Goal: Navigation & Orientation: Find specific page/section

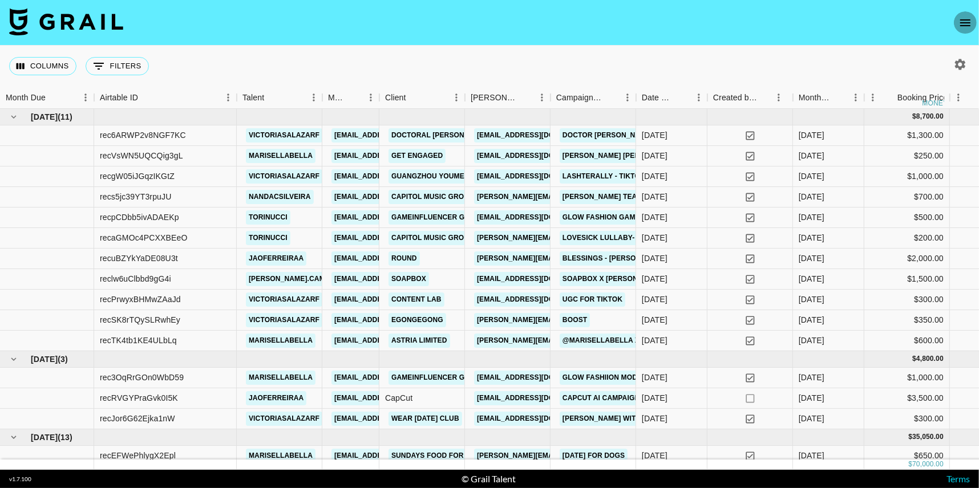
click at [968, 25] on icon "open drawer" at bounding box center [965, 22] width 10 height 7
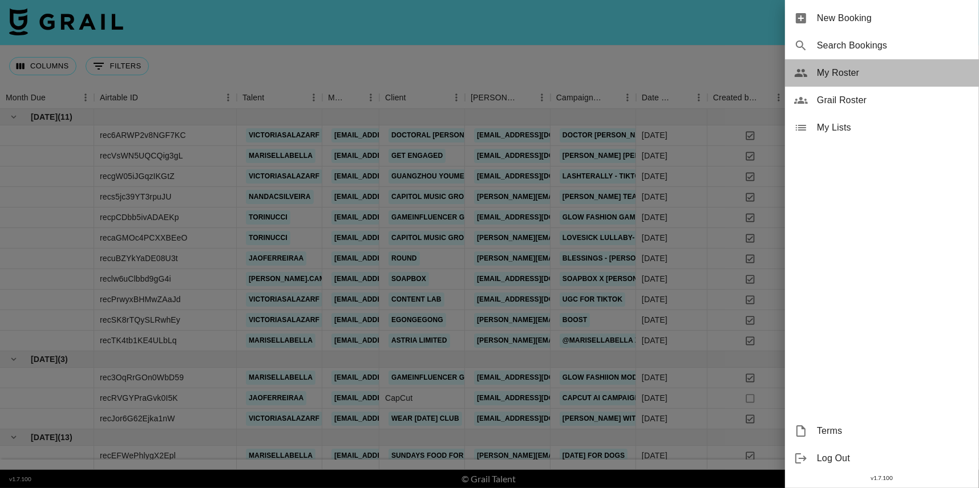
click at [862, 68] on span "My Roster" at bounding box center [893, 73] width 153 height 14
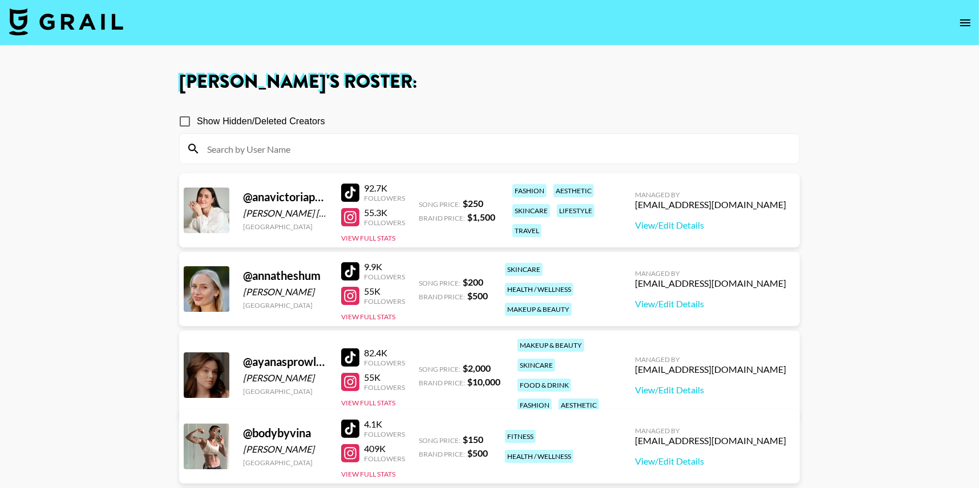
click at [351, 192] on div at bounding box center [350, 193] width 18 height 18
click at [354, 217] on div at bounding box center [350, 217] width 18 height 18
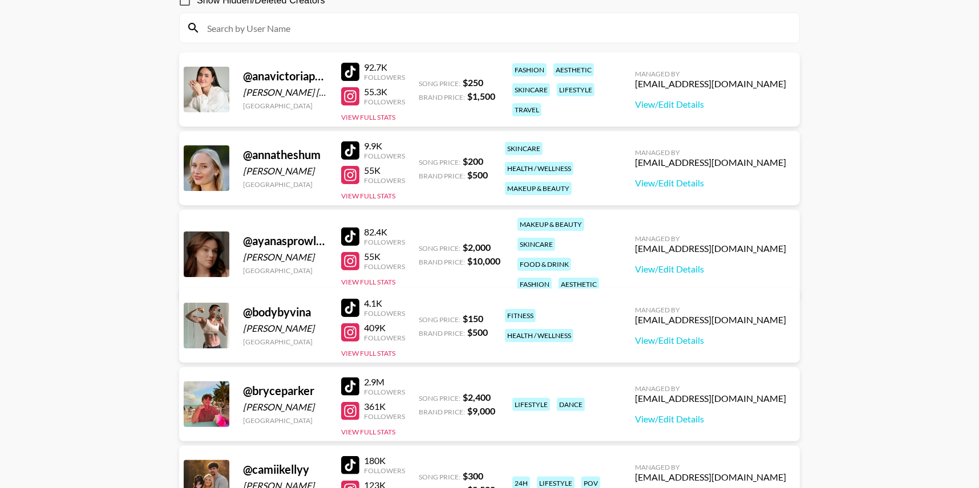
scroll to position [131, 0]
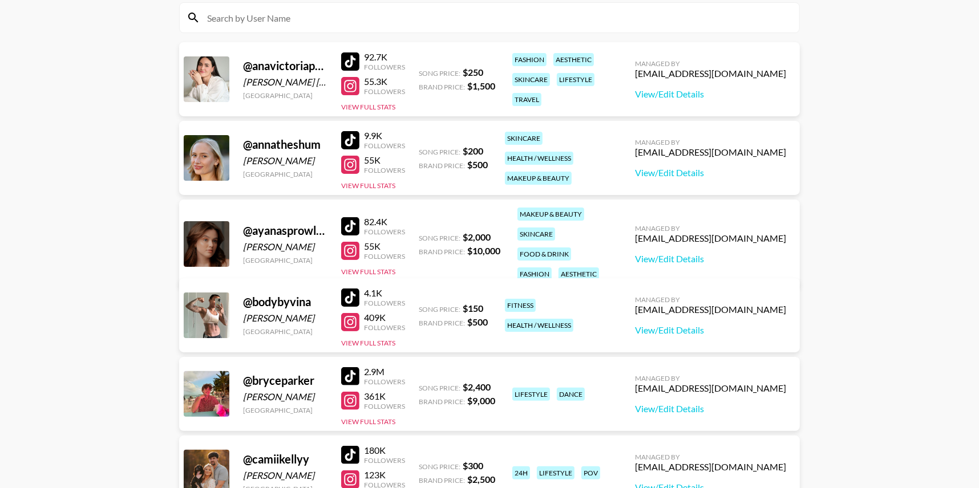
click at [350, 139] on div at bounding box center [350, 140] width 18 height 18
click at [352, 165] on div at bounding box center [350, 165] width 18 height 18
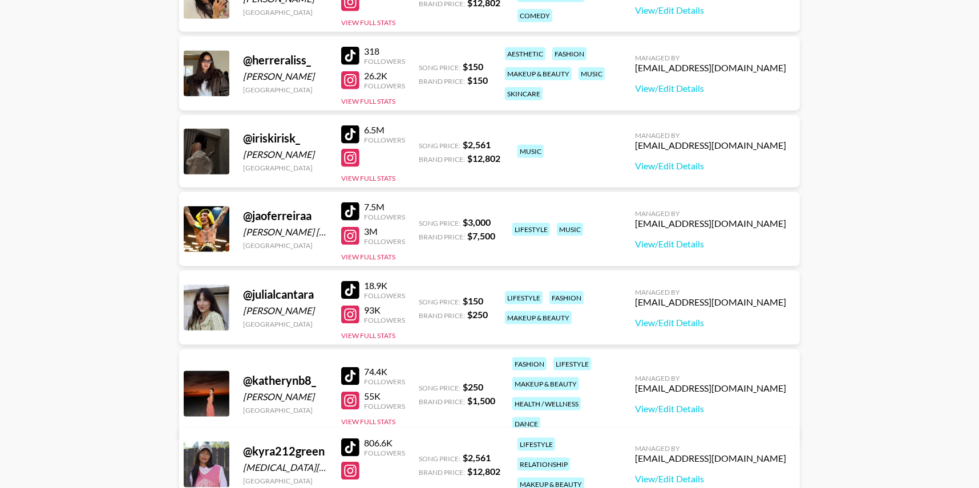
scroll to position [1270, 0]
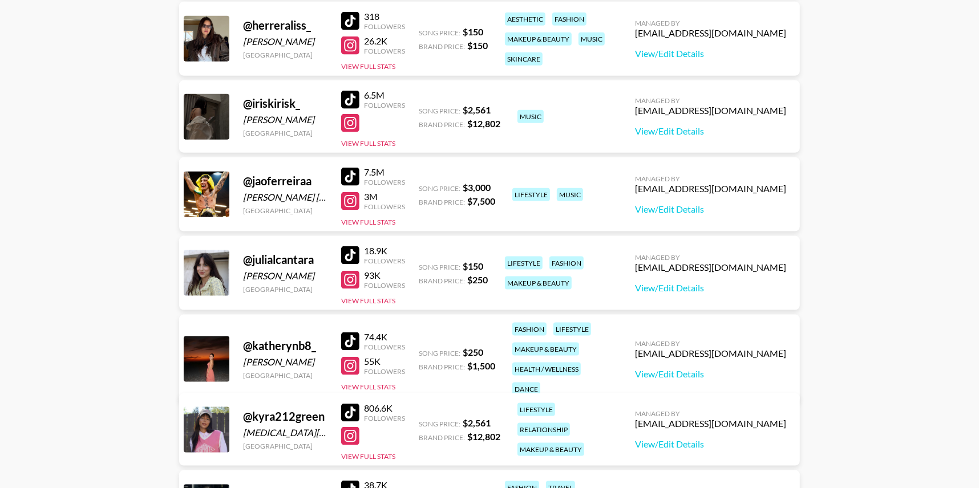
click at [348, 17] on div at bounding box center [350, 21] width 18 height 18
click at [351, 40] on div at bounding box center [350, 45] width 18 height 18
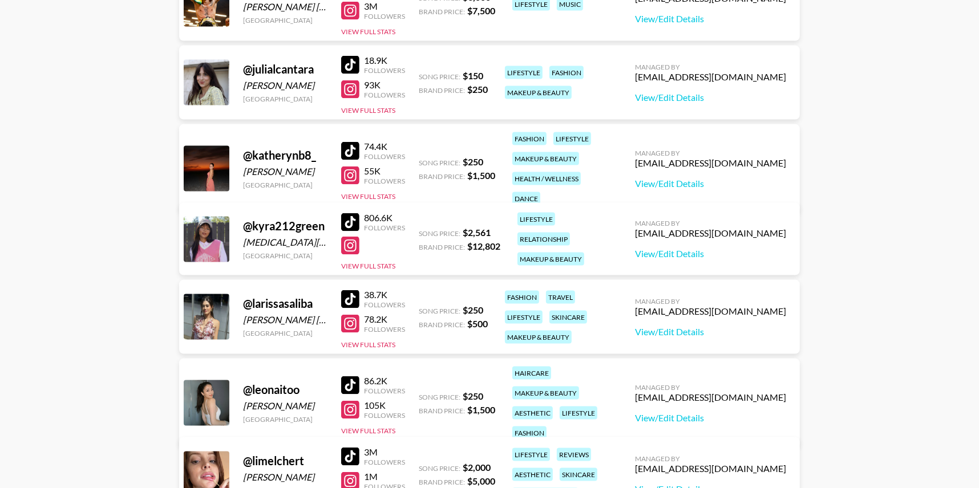
scroll to position [1477, 0]
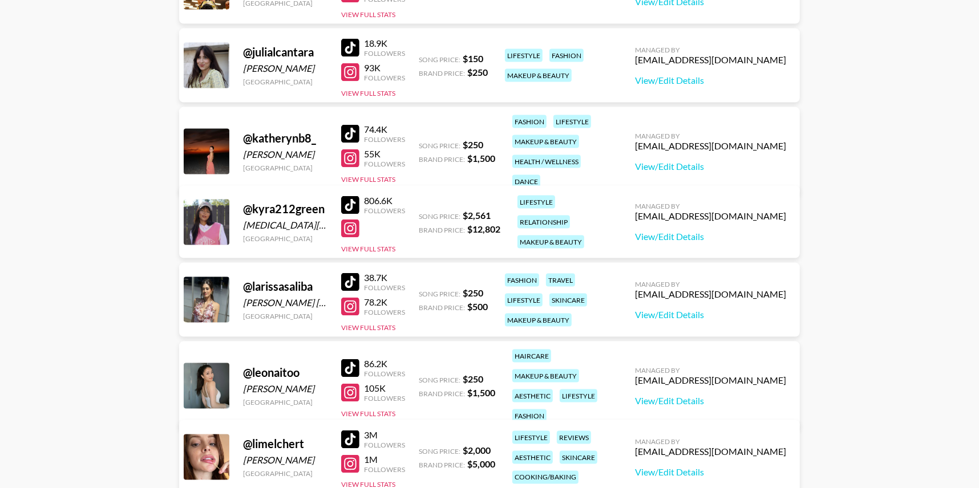
click at [355, 125] on div at bounding box center [350, 134] width 18 height 18
click at [354, 151] on div at bounding box center [350, 158] width 18 height 18
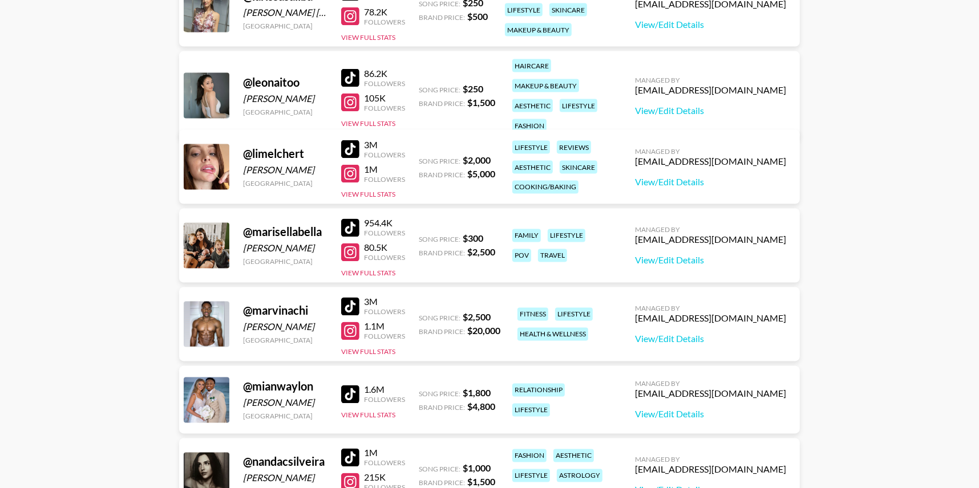
scroll to position [1764, 0]
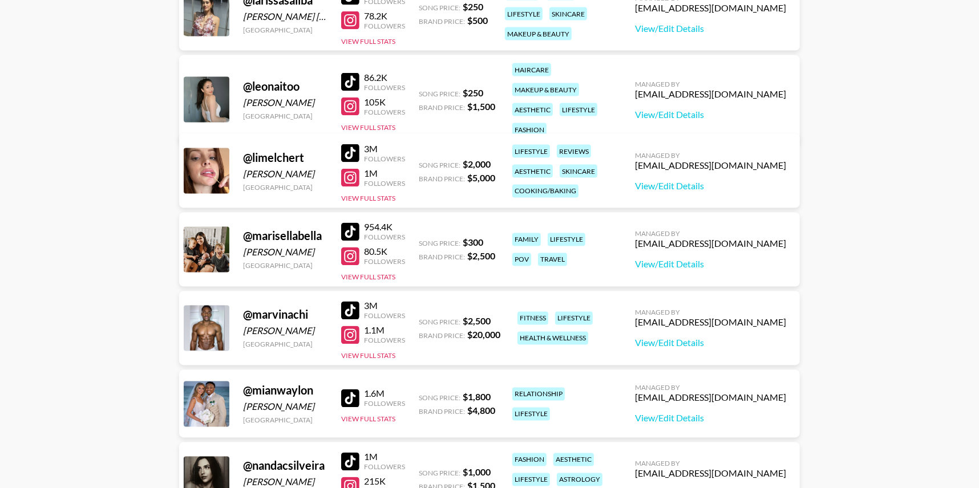
click at [350, 73] on div at bounding box center [350, 82] width 18 height 18
click at [350, 98] on div at bounding box center [350, 107] width 18 height 18
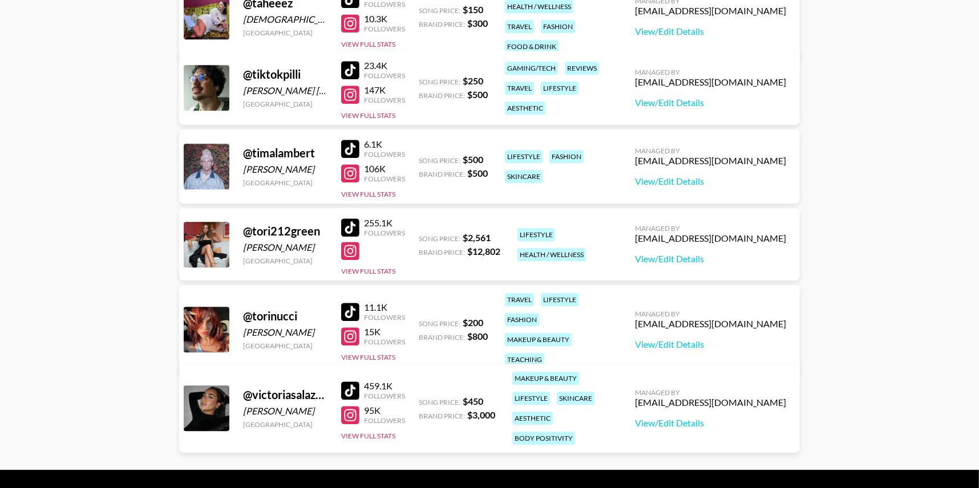
scroll to position [2808, 0]
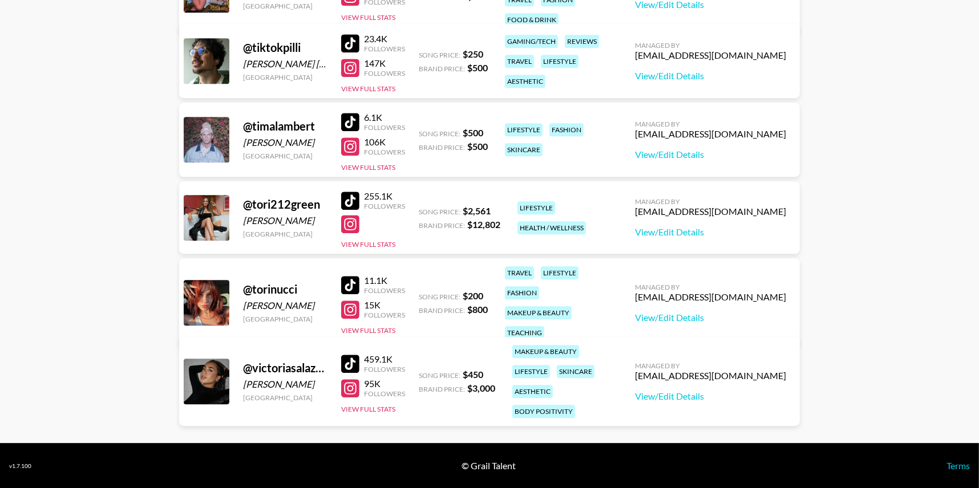
click at [350, 276] on div at bounding box center [350, 285] width 18 height 18
click at [351, 301] on div at bounding box center [350, 310] width 18 height 18
